Goal: Find contact information: Find contact information

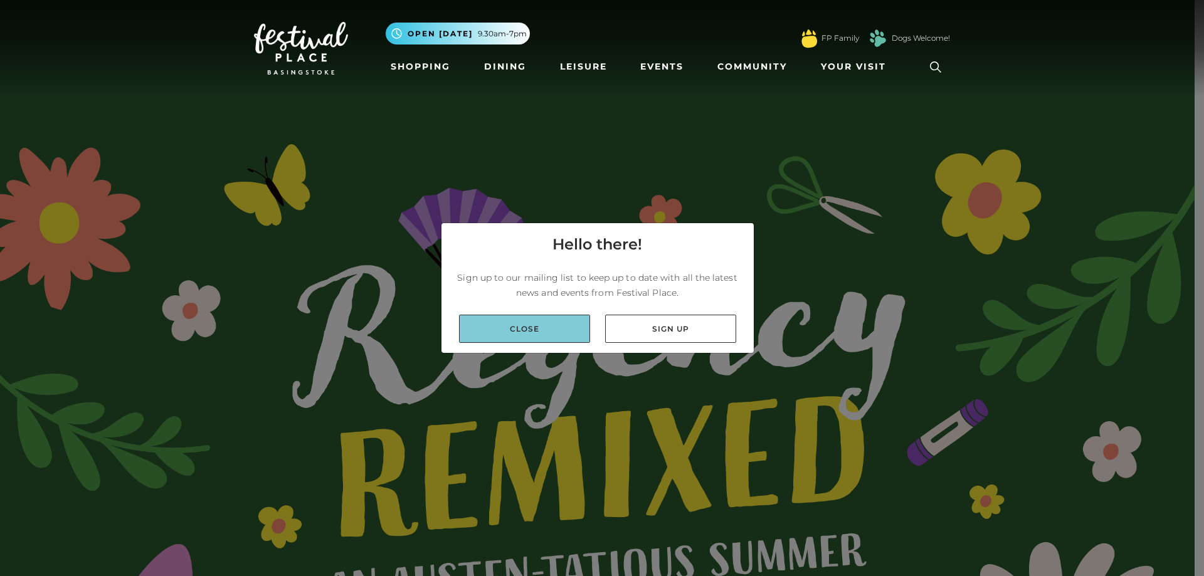
click at [542, 320] on link "Close" at bounding box center [524, 329] width 131 height 28
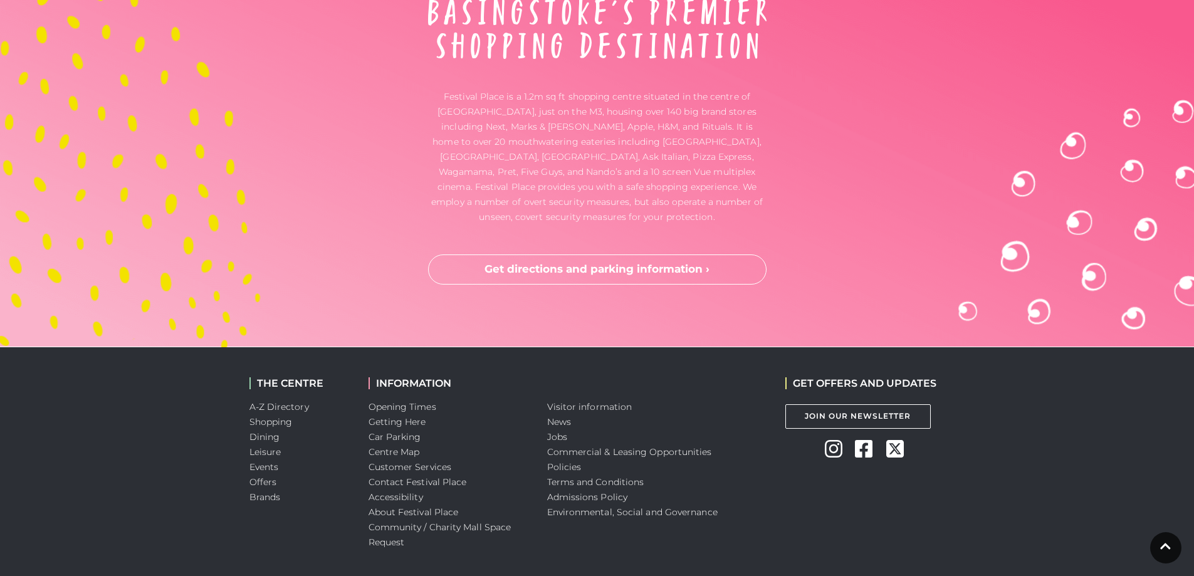
scroll to position [4194, 0]
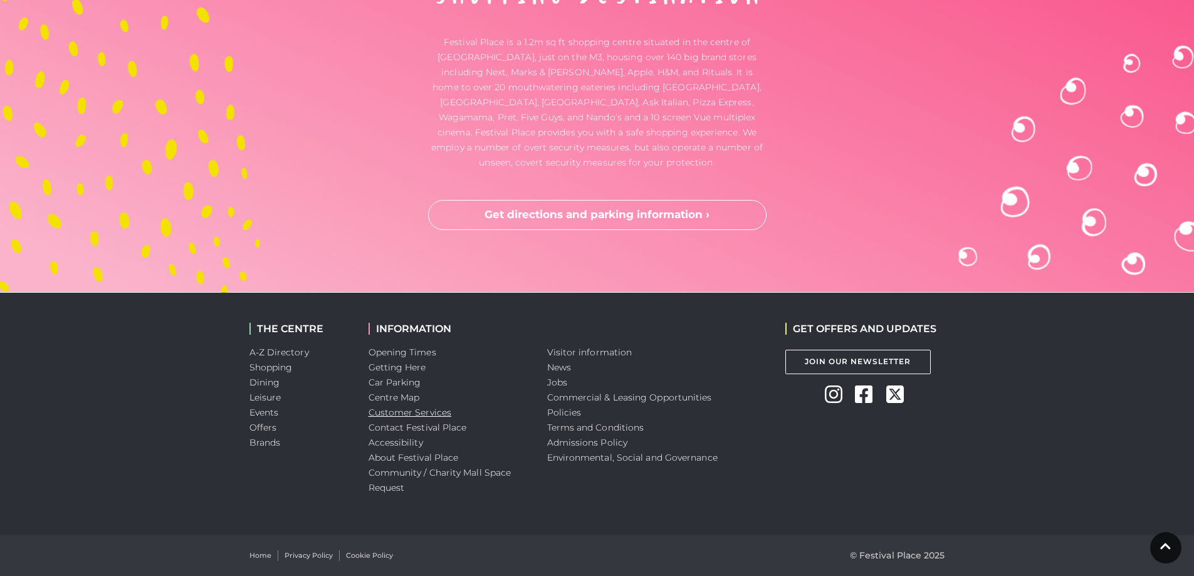
click at [421, 414] on link "Customer Services" at bounding box center [410, 412] width 83 height 11
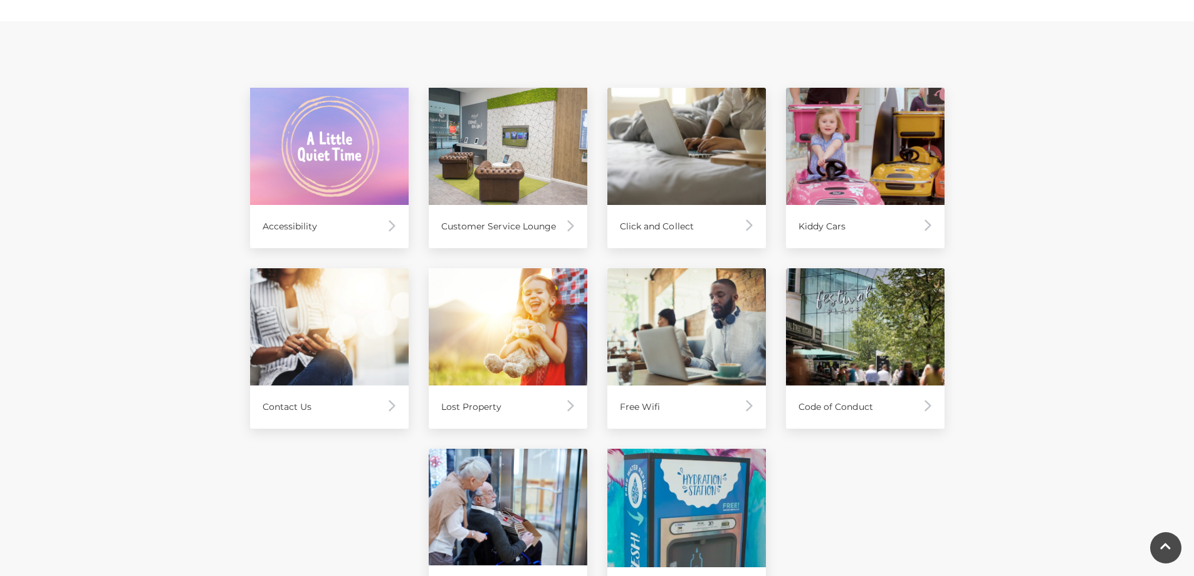
scroll to position [627, 0]
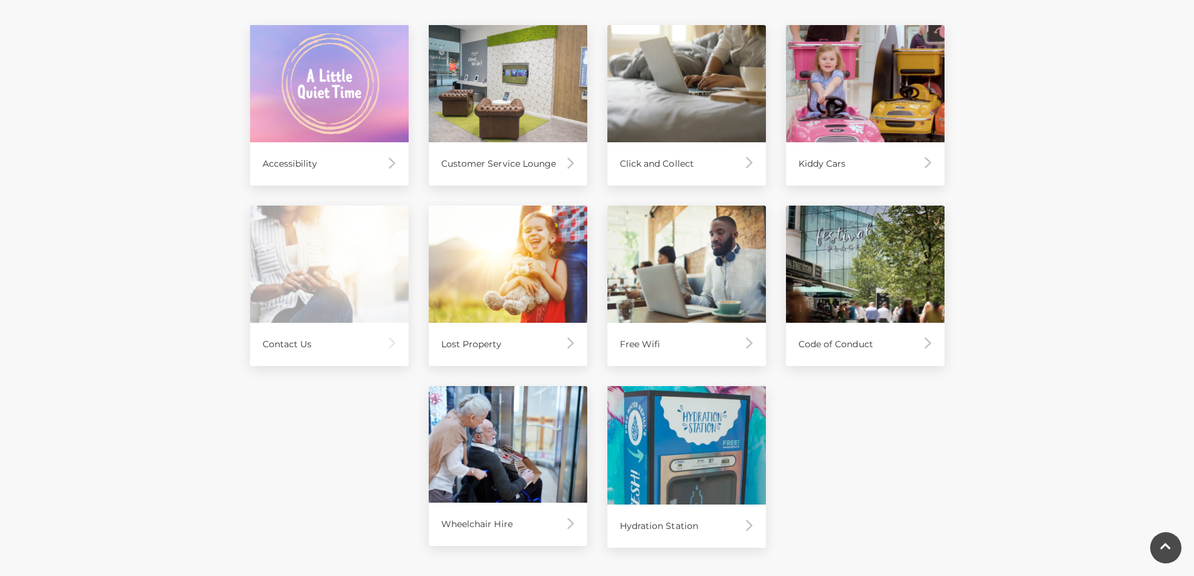
click at [282, 345] on div "Contact Us" at bounding box center [329, 344] width 159 height 43
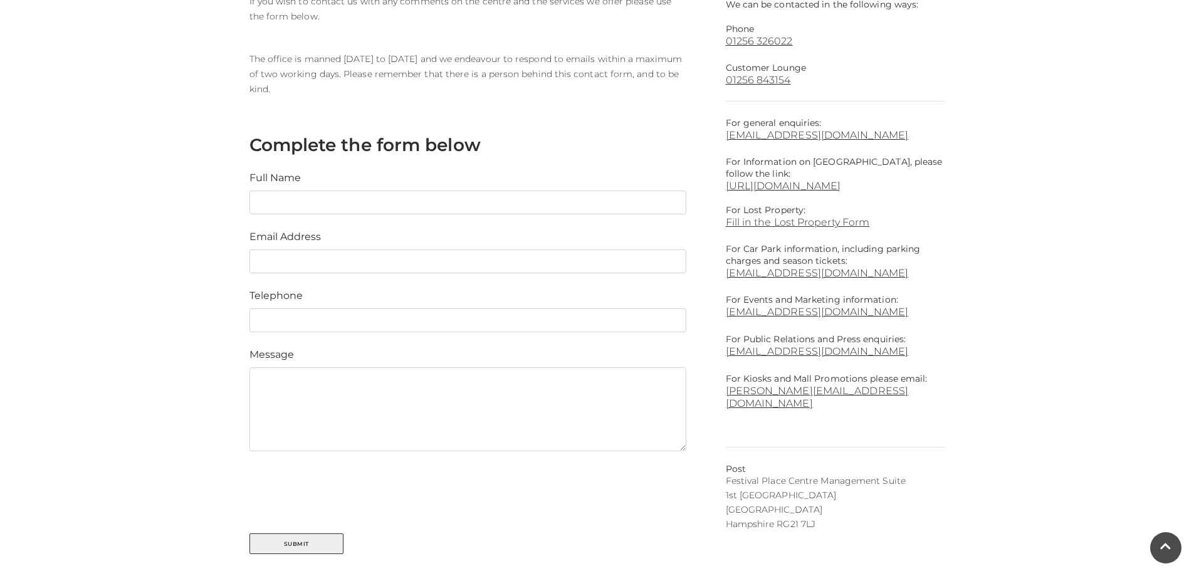
scroll to position [313, 0]
